Goal: Check status: Check status

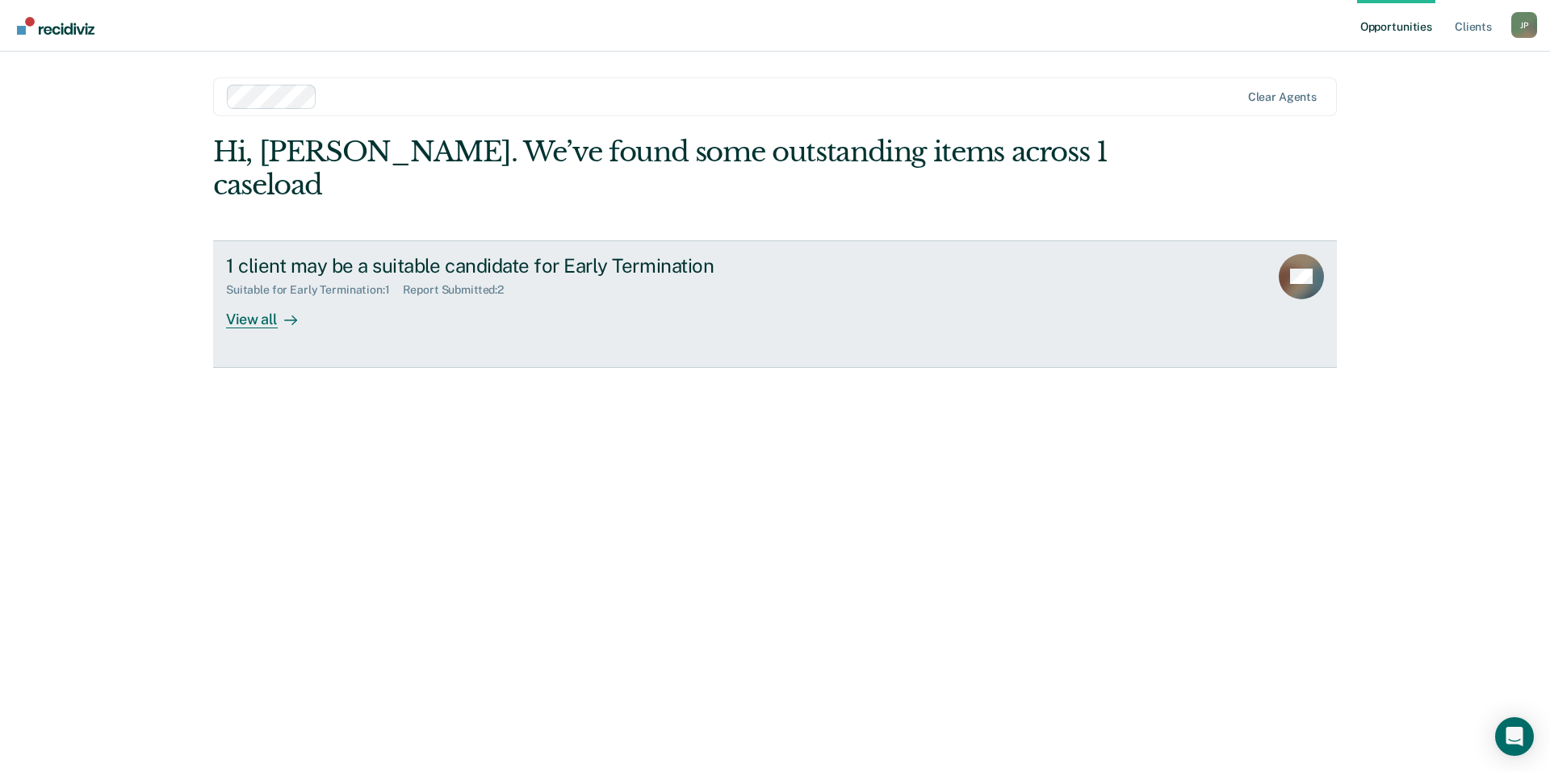
click at [256, 297] on div "View all" at bounding box center [271, 312] width 90 height 31
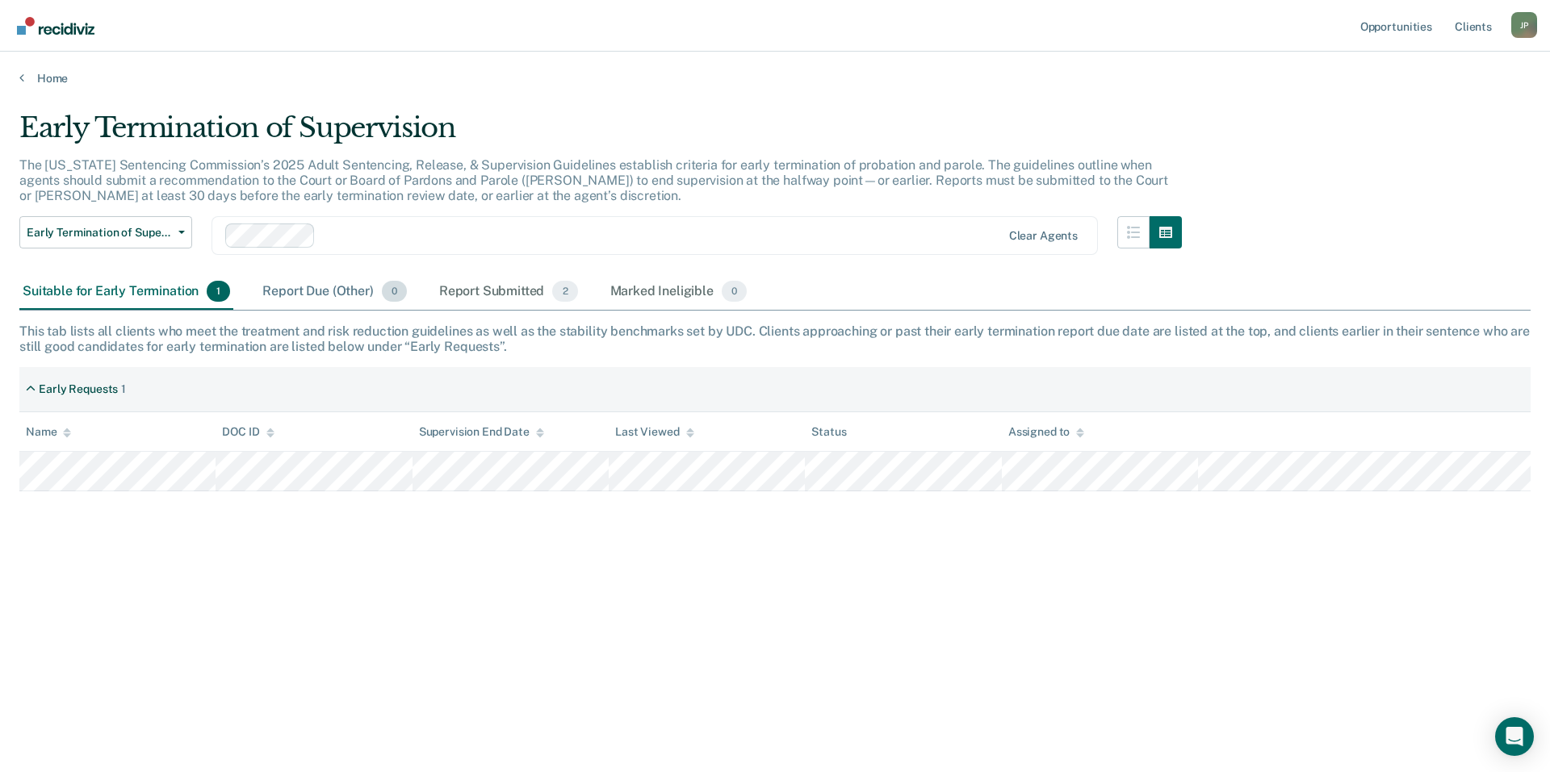
click at [303, 299] on div "Report Due (Other) 0" at bounding box center [334, 292] width 150 height 36
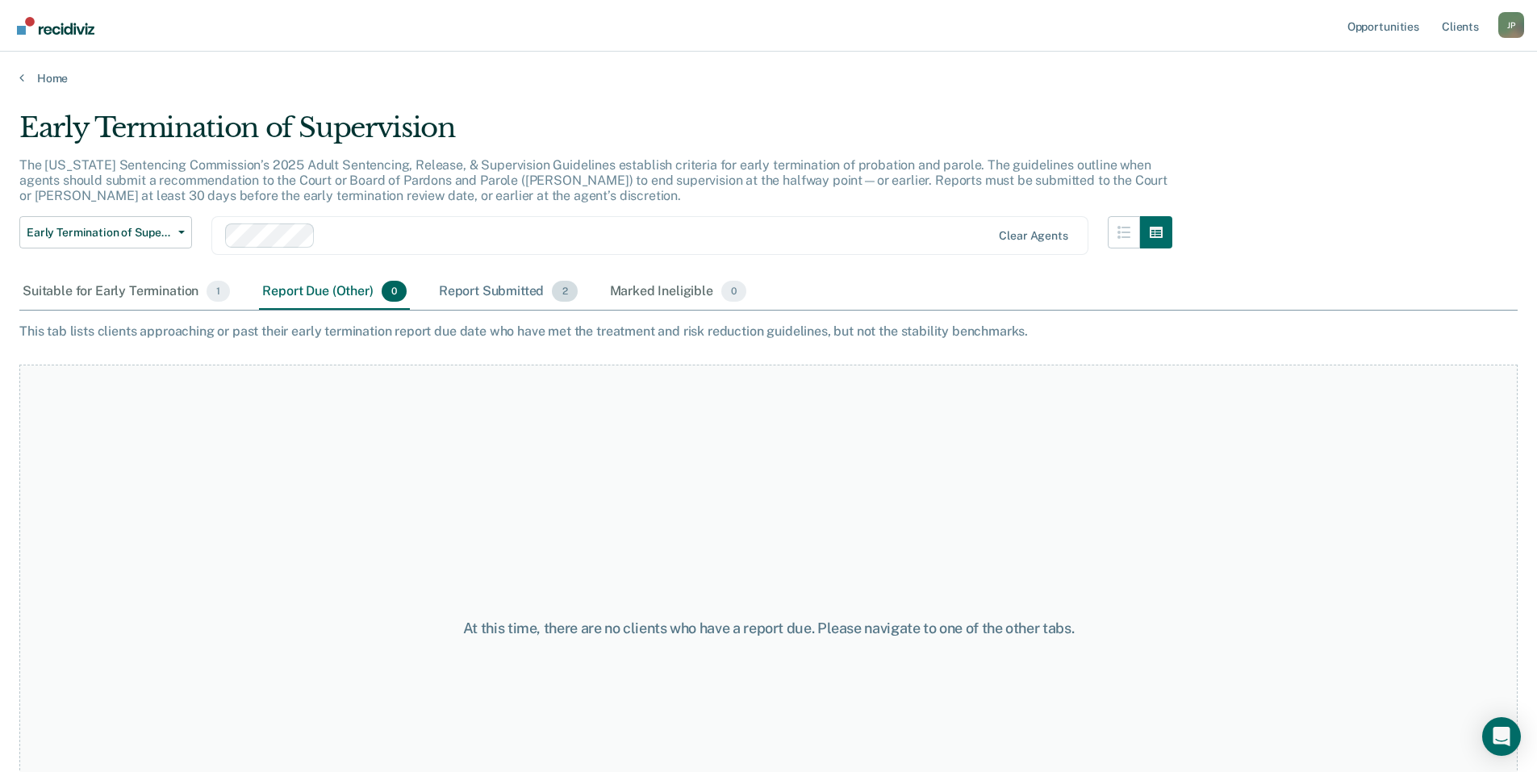
click at [481, 303] on div "Report Submitted 2" at bounding box center [508, 292] width 145 height 36
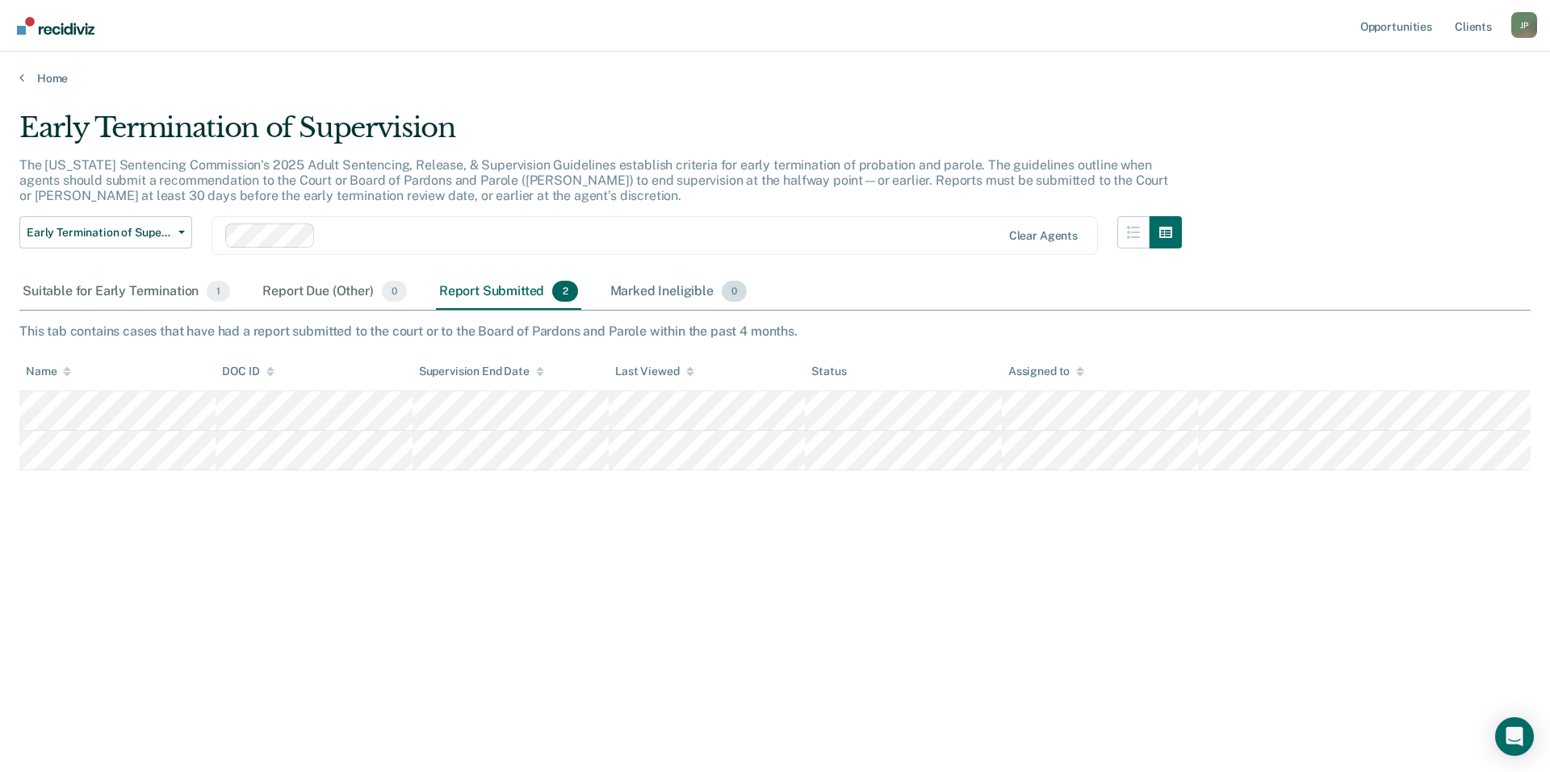
click at [646, 291] on div "Marked Ineligible 0" at bounding box center [679, 292] width 144 height 36
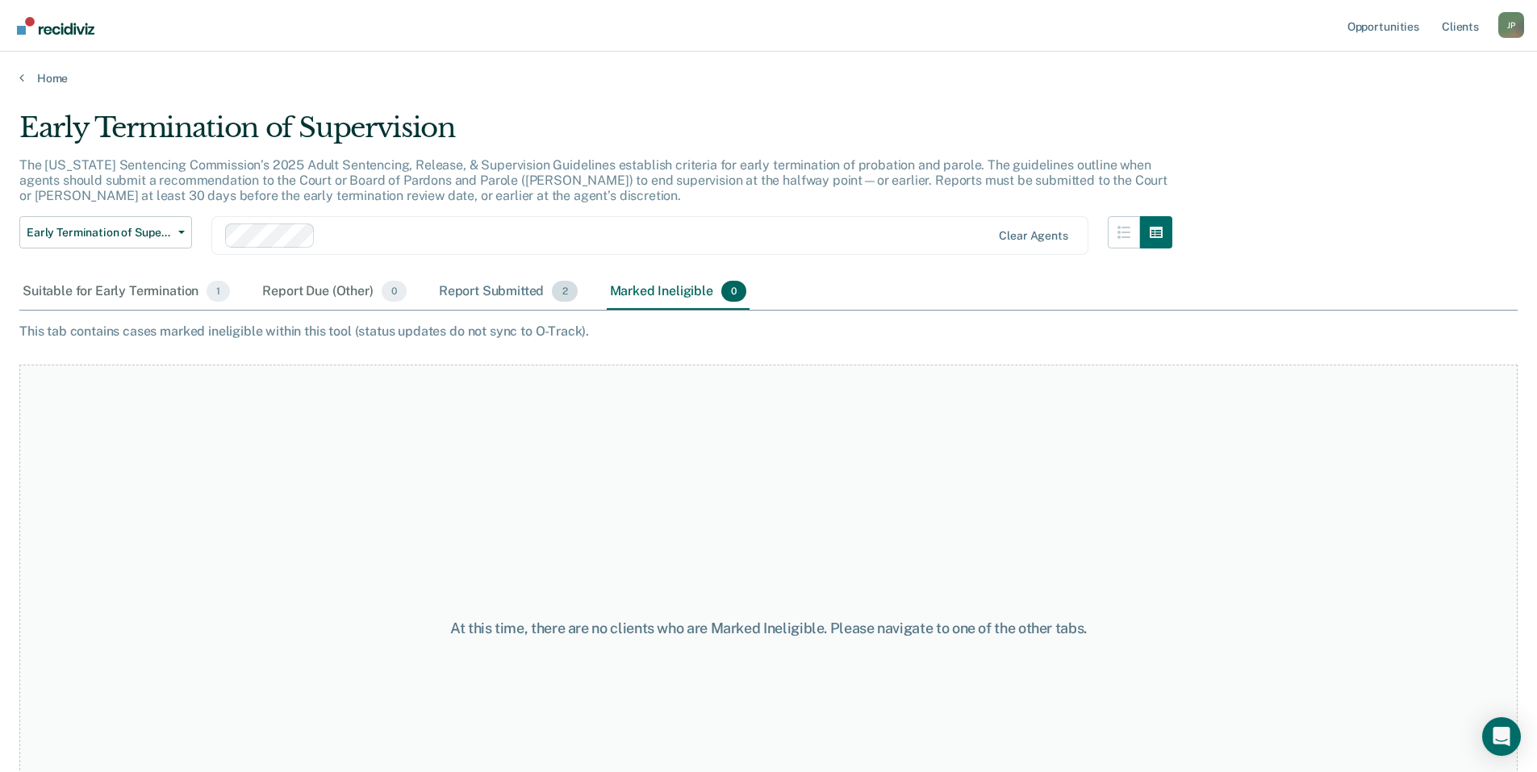
click at [486, 288] on div "Report Submitted 2" at bounding box center [508, 292] width 145 height 36
